Goal: Information Seeking & Learning: Learn about a topic

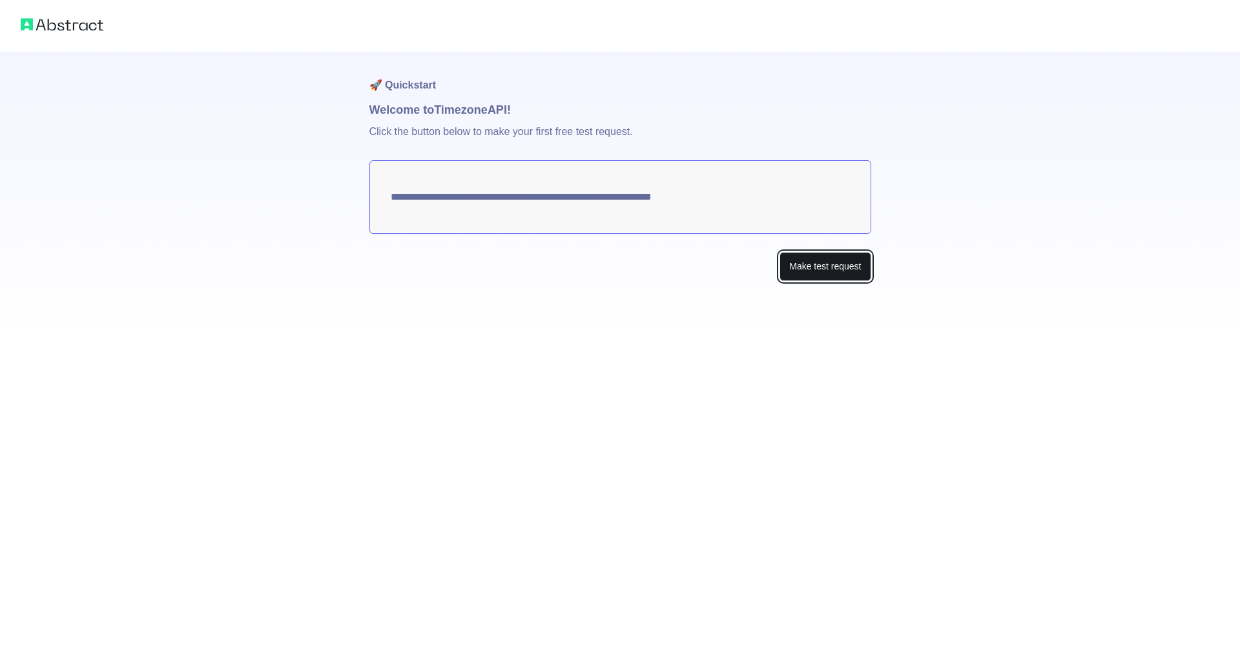
click at [807, 269] on button "Make test request" at bounding box center [824, 266] width 91 height 29
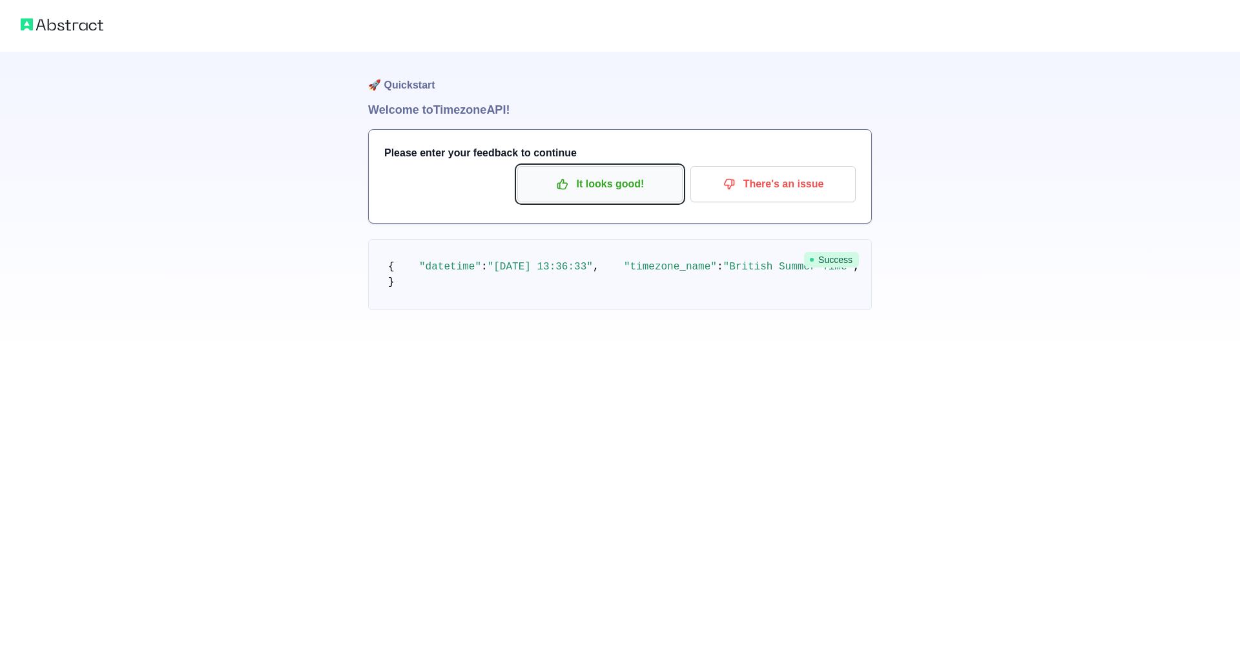
click at [604, 186] on p "It looks good!" at bounding box center [600, 184] width 146 height 22
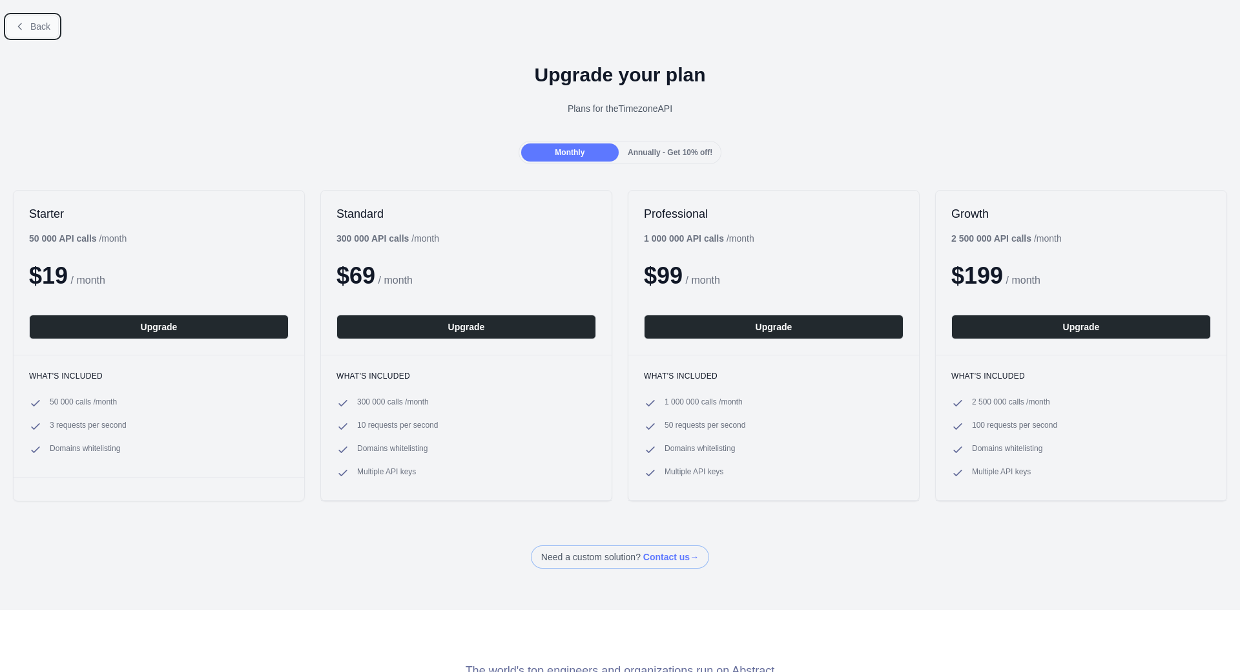
click at [27, 31] on button "Back" at bounding box center [32, 26] width 52 height 22
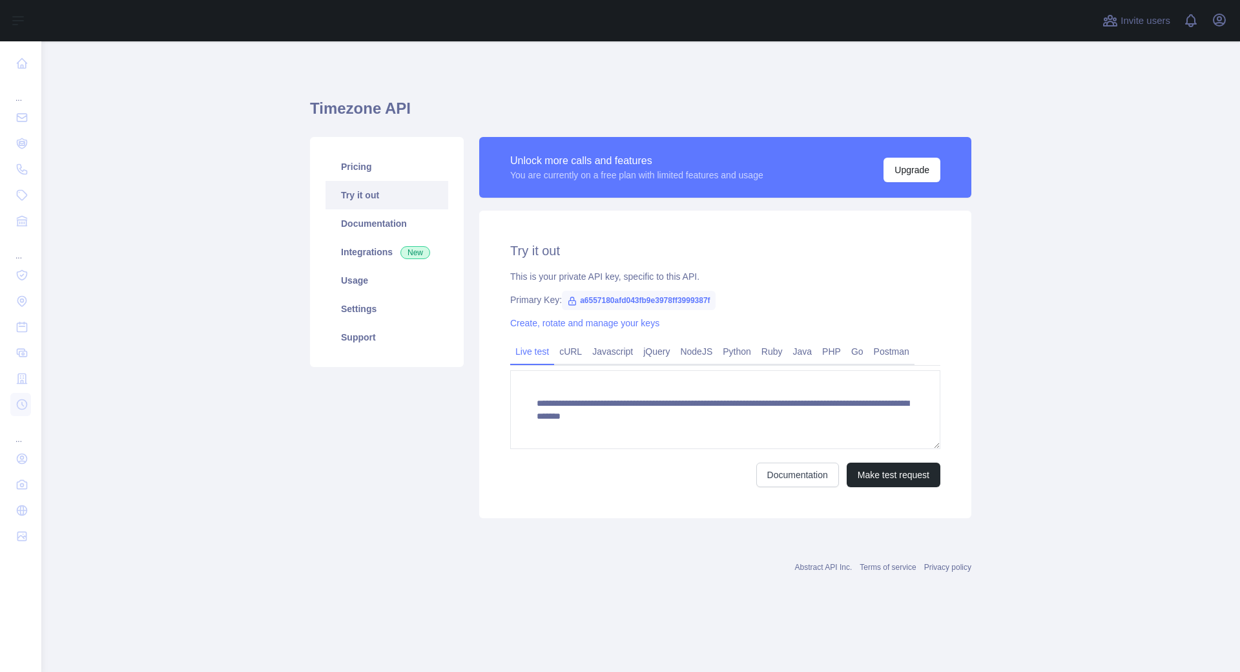
click at [279, 289] on main "**********" at bounding box center [640, 356] width 1199 height 630
click at [368, 176] on link "Pricing" at bounding box center [386, 166] width 123 height 28
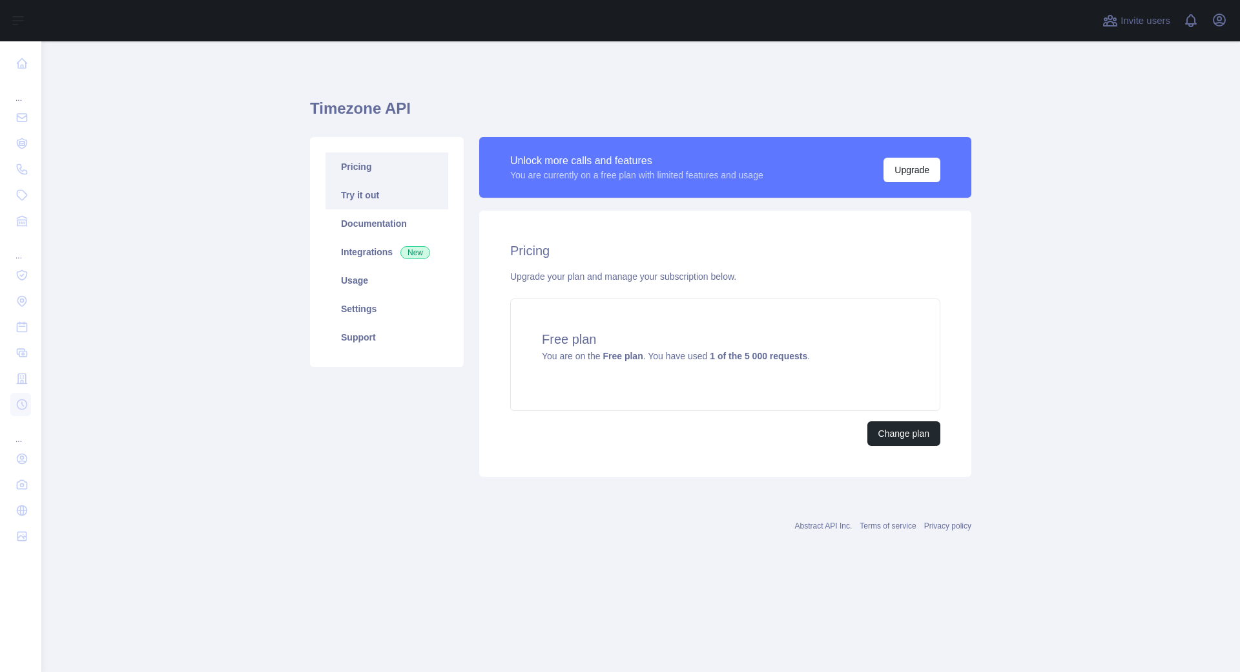
click at [367, 194] on link "Try it out" at bounding box center [386, 195] width 123 height 28
